Goal: Task Accomplishment & Management: Manage account settings

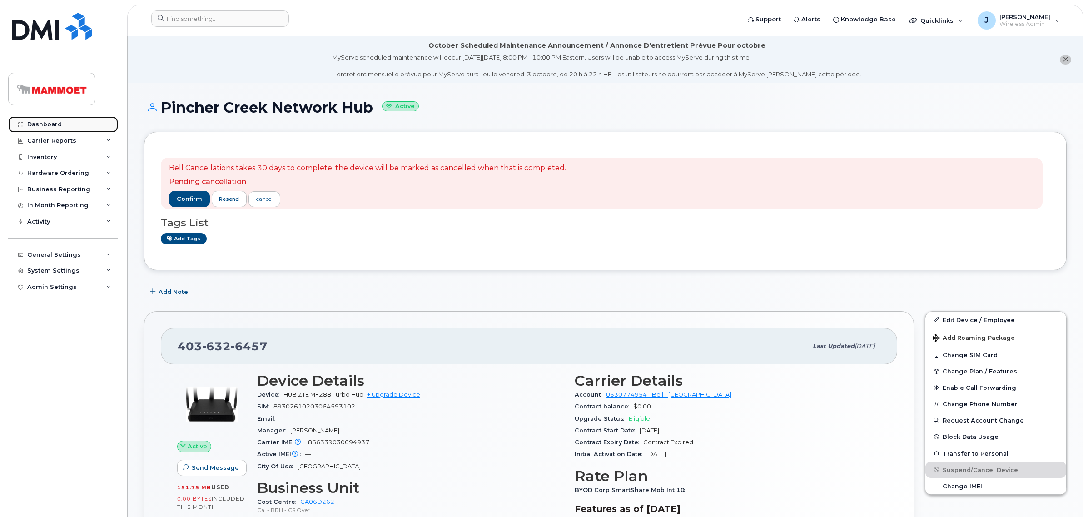
click at [57, 122] on div "Dashboard" at bounding box center [44, 124] width 35 height 7
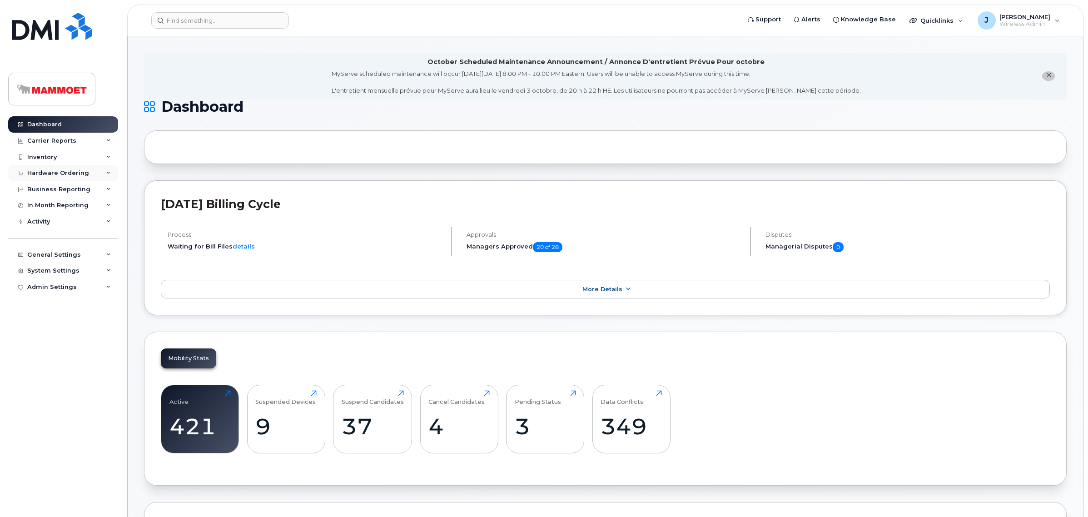
click at [42, 173] on div "Hardware Ordering" at bounding box center [58, 172] width 62 height 7
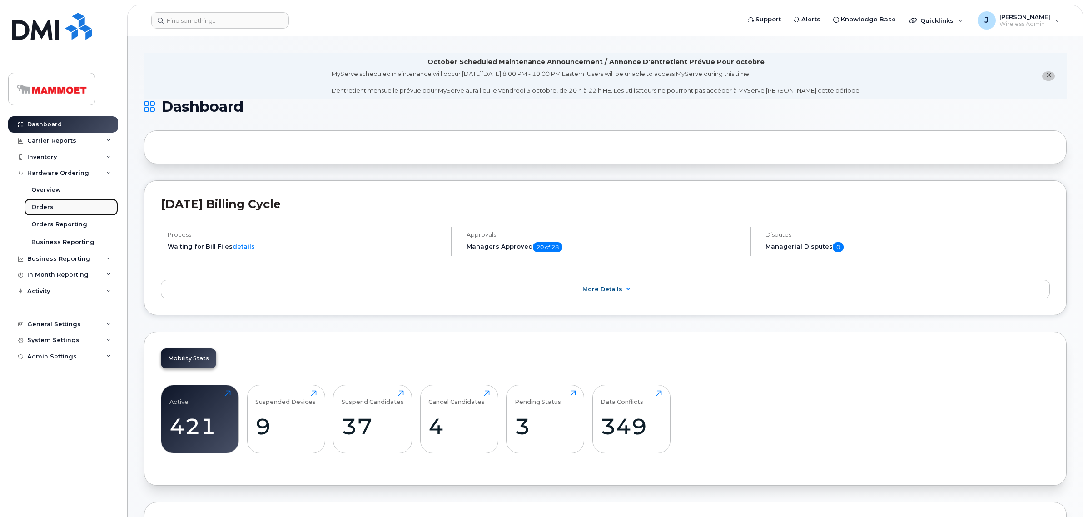
click at [47, 205] on div "Orders" at bounding box center [42, 207] width 22 height 8
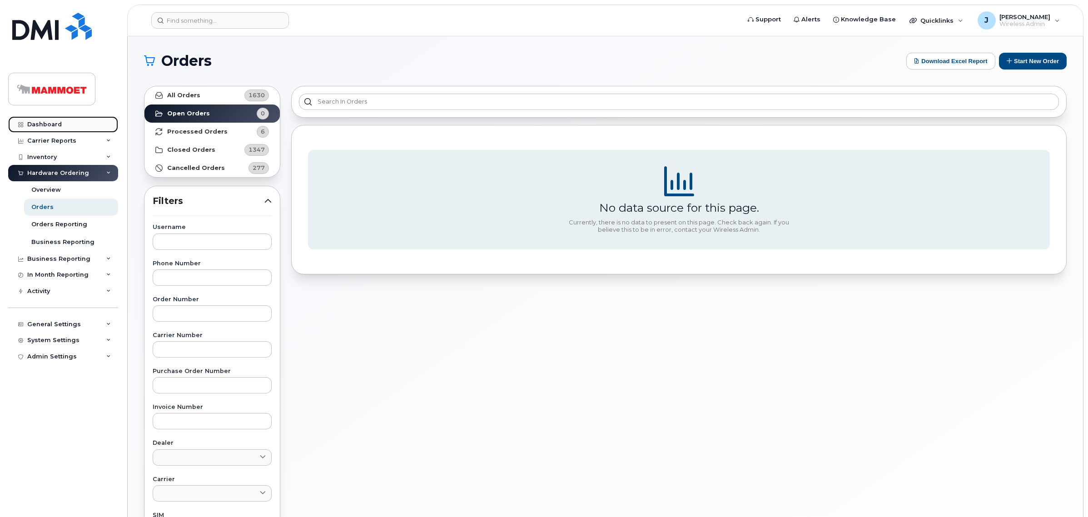
click at [38, 130] on link "Dashboard" at bounding box center [63, 124] width 110 height 16
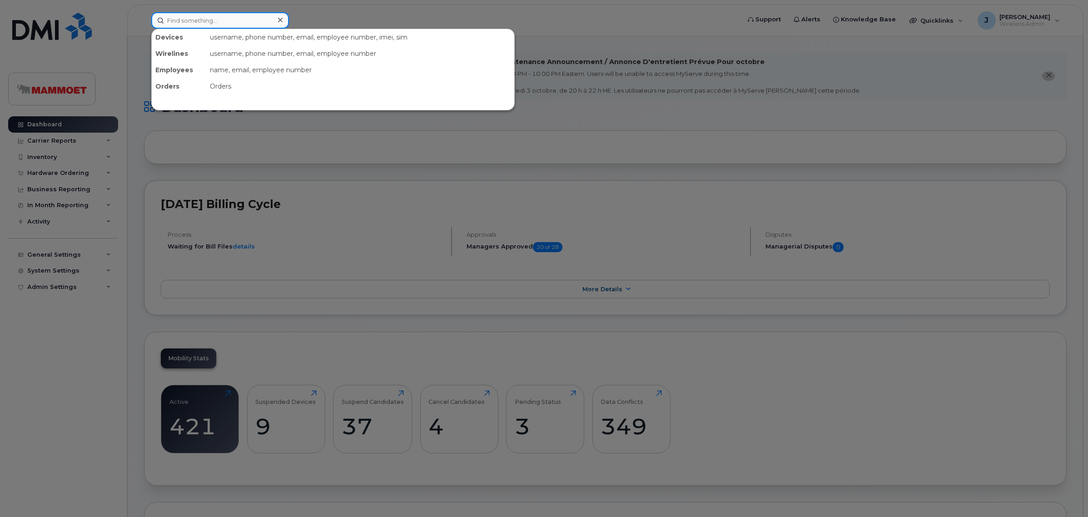
click at [183, 17] on input at bounding box center [220, 20] width 138 height 16
paste input "403 632-6457"
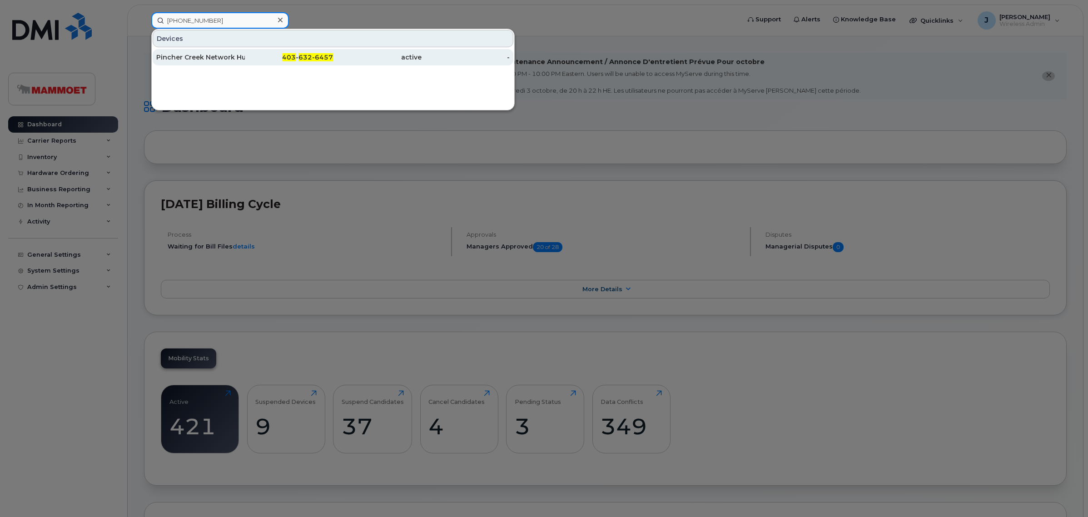
type input "403 632-6457"
click at [186, 51] on div "Pincher Creek Network Hub" at bounding box center [200, 57] width 89 height 16
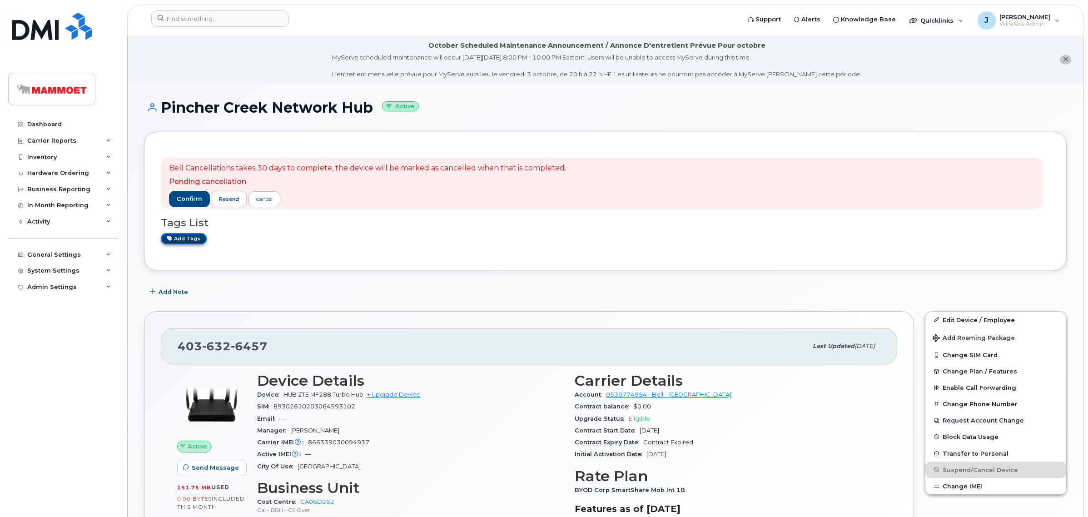
click at [186, 239] on link "Add tags" at bounding box center [184, 238] width 46 height 11
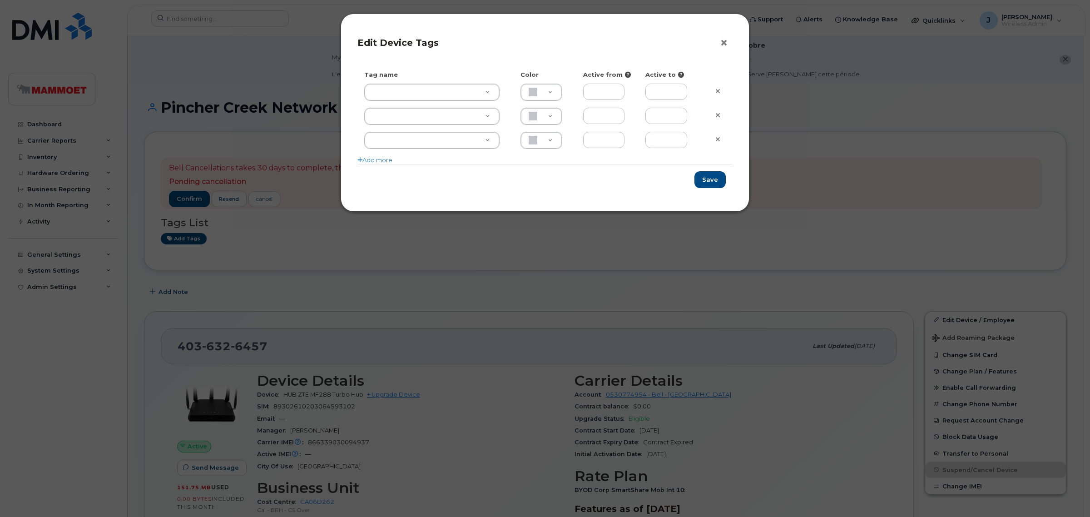
click at [722, 40] on button "×" at bounding box center [726, 43] width 13 height 14
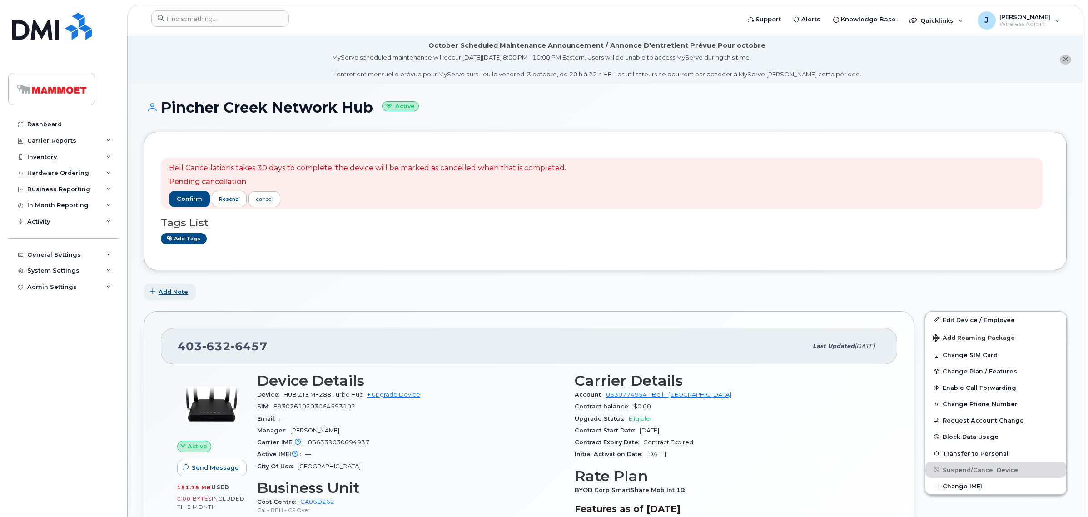
click at [167, 291] on span "Add Note" at bounding box center [173, 291] width 30 height 9
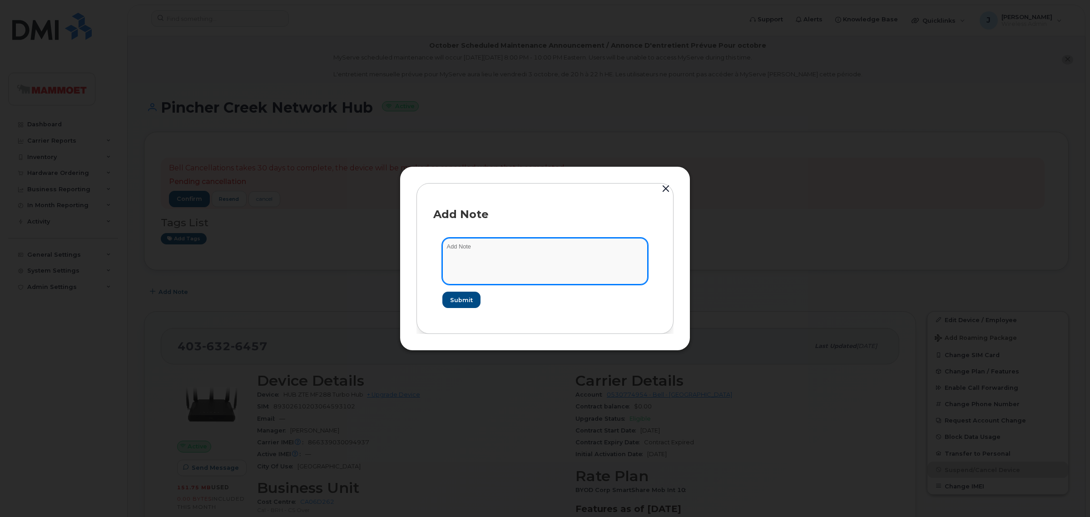
click at [560, 255] on textarea at bounding box center [544, 261] width 205 height 46
type textarea "Cancellation Confirmation received from TELUS - Set to Oct 29 2025"
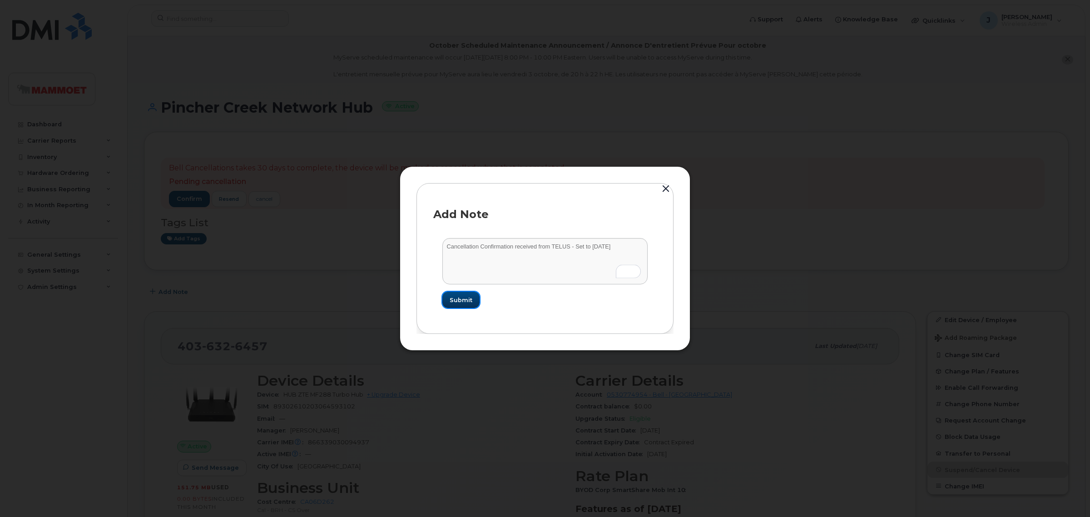
click at [450, 297] on span "Submit" at bounding box center [461, 300] width 23 height 9
